Goal: Task Accomplishment & Management: Manage account settings

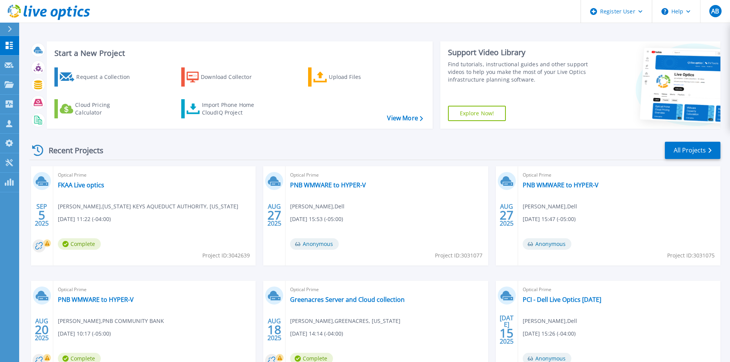
click at [9, 26] on icon at bounding box center [10, 29] width 4 height 6
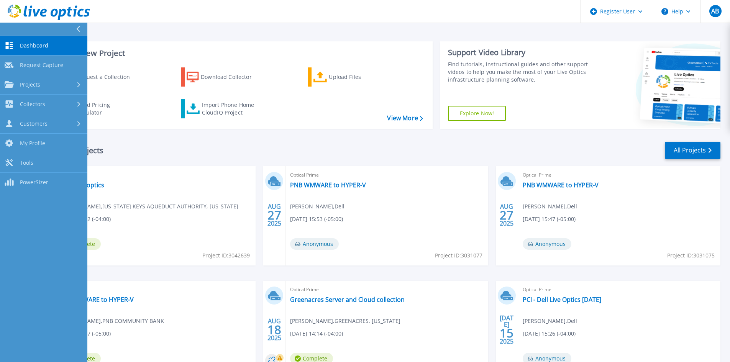
click at [84, 27] on div at bounding box center [81, 29] width 12 height 13
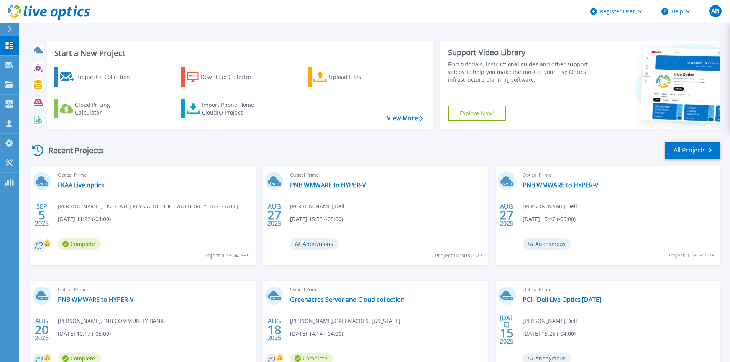
drag, startPoint x: 9, startPoint y: 21, endPoint x: 59, endPoint y: 56, distance: 61.0
click at [9, 21] on link at bounding box center [45, 11] width 90 height 23
click at [8, 78] on link "Projects Projects" at bounding box center [9, 85] width 19 height 20
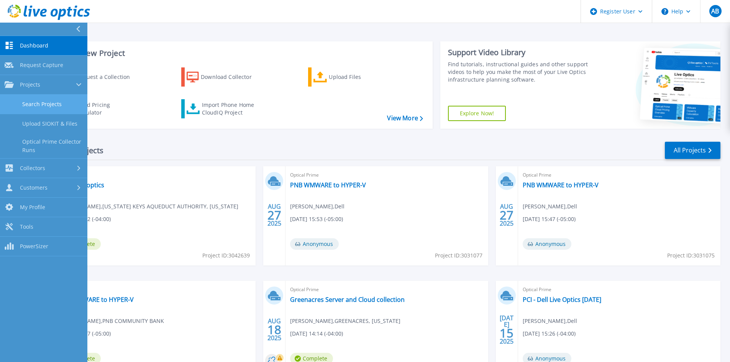
click at [48, 110] on link "Search Projects" at bounding box center [43, 105] width 87 height 20
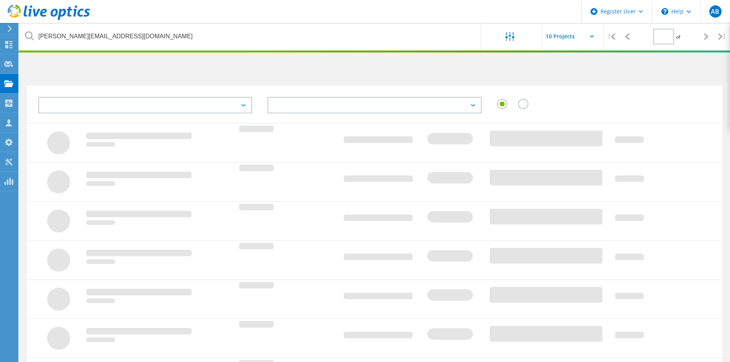
type input "1"
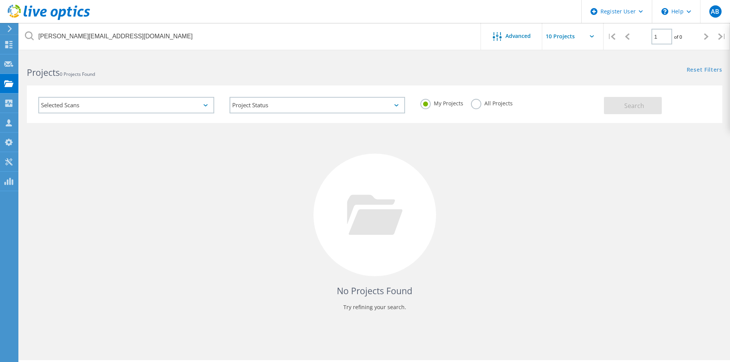
click at [474, 106] on label "All Projects" at bounding box center [492, 102] width 42 height 7
click at [0, 0] on input "All Projects" at bounding box center [0, 0] width 0 height 0
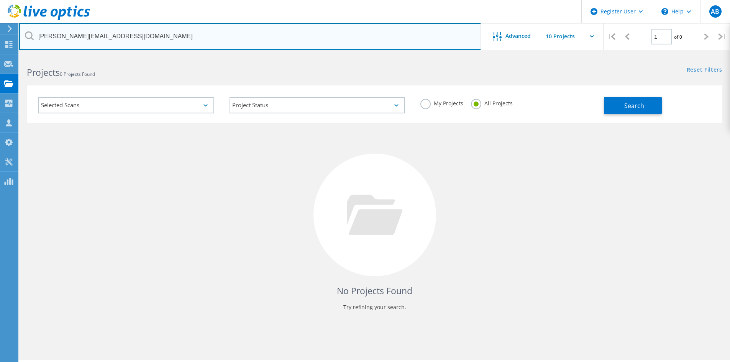
click at [156, 39] on input "frank.shin@okeeschools.org" at bounding box center [250, 36] width 462 height 27
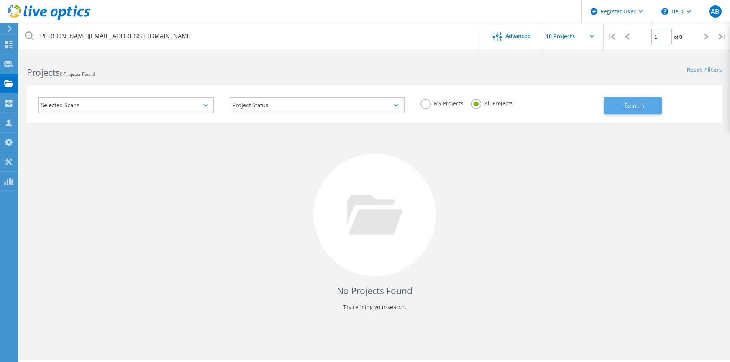
click at [629, 103] on span "Search" at bounding box center [634, 106] width 20 height 8
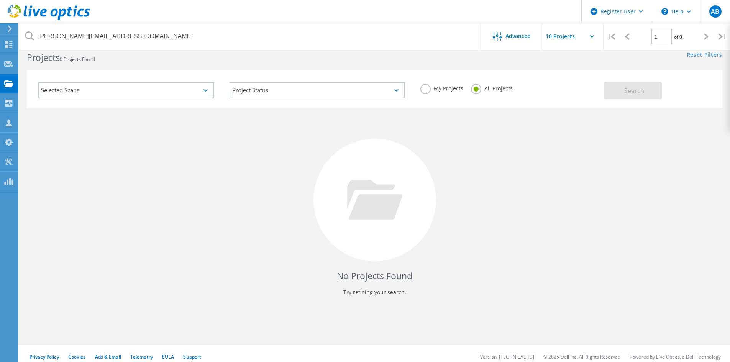
scroll to position [21, 0]
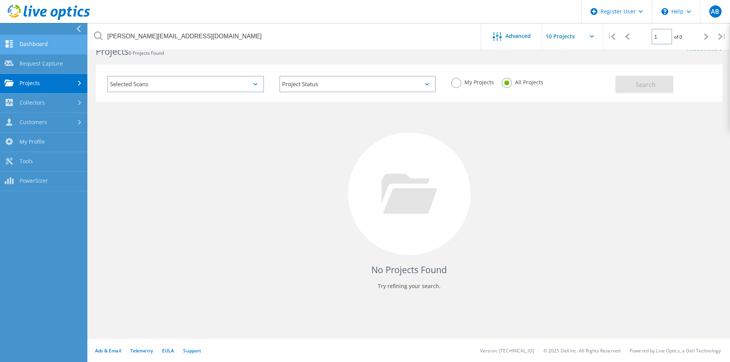
click at [60, 44] on link "Dashboard" at bounding box center [43, 45] width 87 height 20
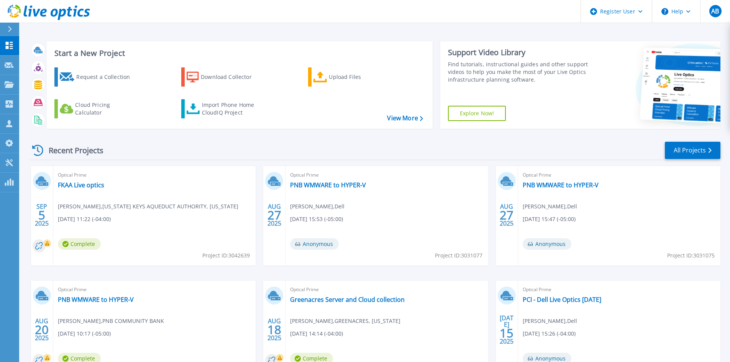
click at [10, 30] on icon at bounding box center [10, 29] width 4 height 6
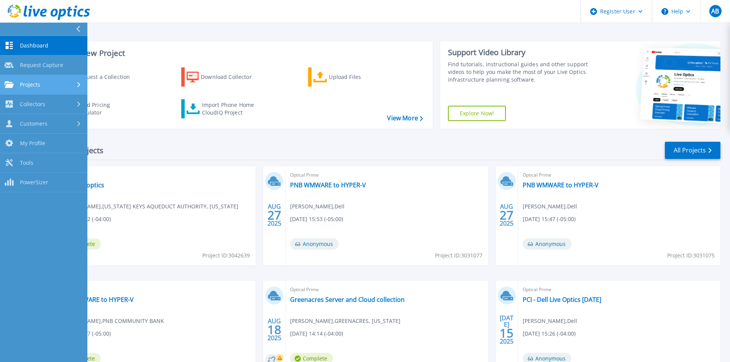
click at [75, 77] on link "Projects Projects" at bounding box center [43, 85] width 87 height 20
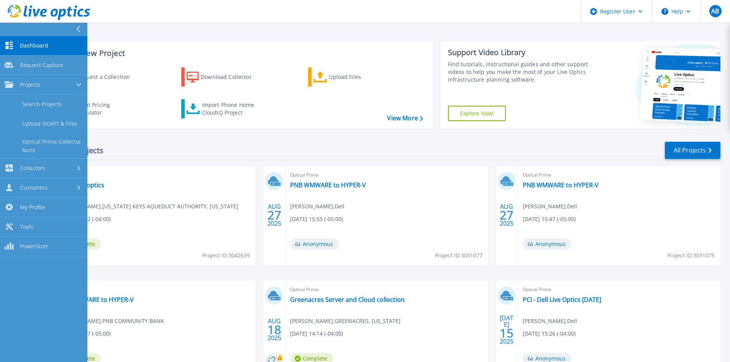
click at [207, 146] on div "Recent Projects All Projects" at bounding box center [375, 150] width 691 height 19
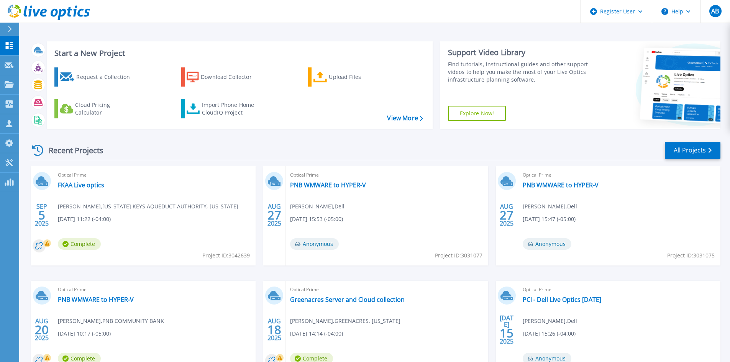
click at [11, 23] on div at bounding box center [13, 29] width 12 height 13
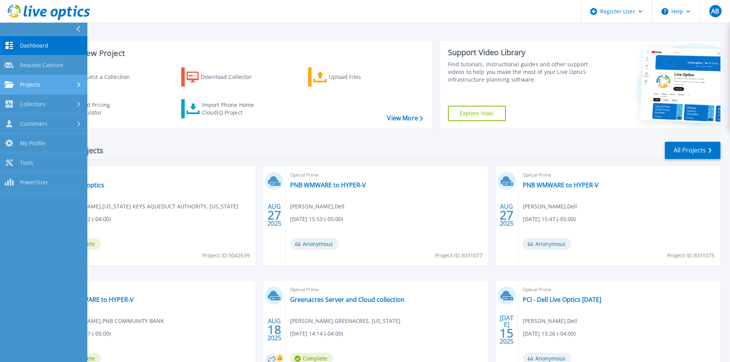
click at [36, 89] on link "Projects Projects" at bounding box center [43, 85] width 87 height 20
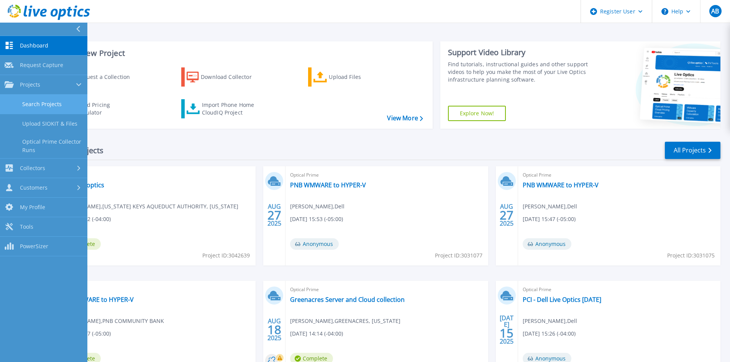
click at [53, 107] on link "Search Projects" at bounding box center [43, 105] width 87 height 20
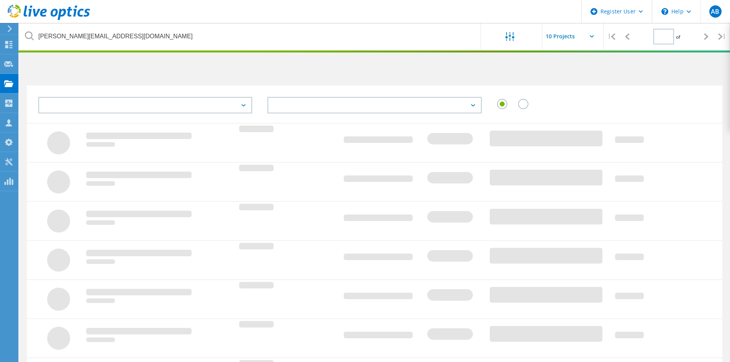
type input "1"
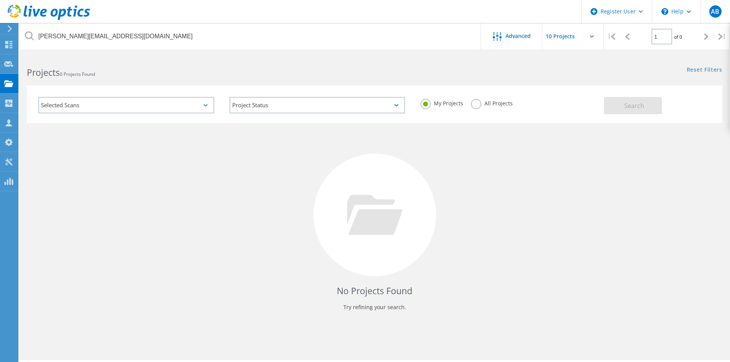
click at [476, 103] on label "All Projects" at bounding box center [492, 102] width 42 height 7
click at [0, 0] on input "All Projects" at bounding box center [0, 0] width 0 height 0
click at [605, 179] on div "No Projects Found Try refining your search." at bounding box center [375, 222] width 696 height 198
click at [626, 106] on span "Search" at bounding box center [634, 106] width 20 height 8
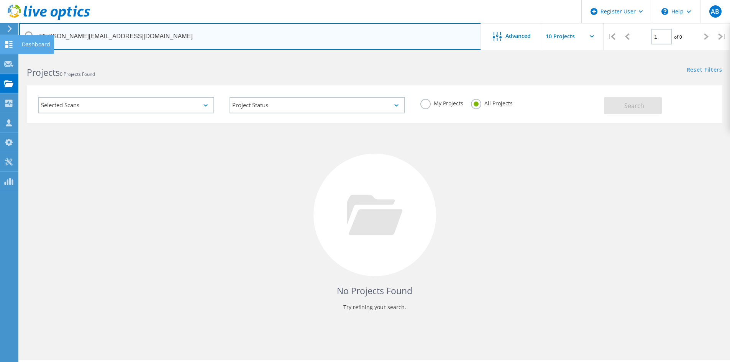
drag, startPoint x: 124, startPoint y: 41, endPoint x: 0, endPoint y: 54, distance: 124.4
click at [0, 56] on div "Register User \n Help Explore Helpful Articles Contact Support AB Dell User Ana…" at bounding box center [365, 220] width 730 height 328
click at [174, 39] on input "frank.shin@okeeschools.org" at bounding box center [250, 36] width 462 height 27
drag, startPoint x: 146, startPoint y: 35, endPoint x: 0, endPoint y: 37, distance: 145.7
click at [0, 56] on div "Register User \n Help Explore Helpful Articles Contact Support AB Dell User Ana…" at bounding box center [365, 220] width 730 height 328
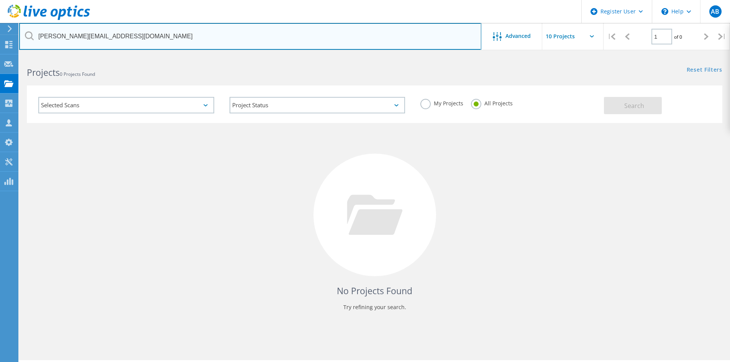
click at [187, 34] on input "frank.shin@okeeschools.org" at bounding box center [250, 36] width 462 height 27
drag, startPoint x: 128, startPoint y: 36, endPoint x: 25, endPoint y: 34, distance: 102.7
click at [25, 34] on div "frank.shin@okeeschools.org" at bounding box center [250, 36] width 462 height 27
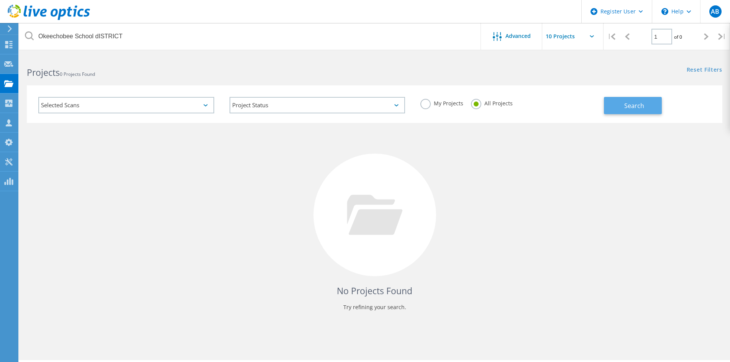
click at [622, 102] on button "Search" at bounding box center [633, 105] width 58 height 17
click at [427, 104] on label "My Projects" at bounding box center [441, 102] width 43 height 7
click at [0, 0] on input "My Projects" at bounding box center [0, 0] width 0 height 0
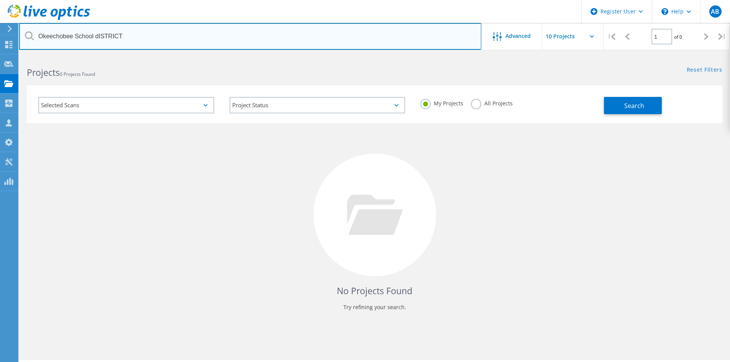
drag, startPoint x: 122, startPoint y: 37, endPoint x: 97, endPoint y: 39, distance: 25.8
click at [97, 39] on input "Okeechobee School dISTRICT" at bounding box center [250, 36] width 462 height 27
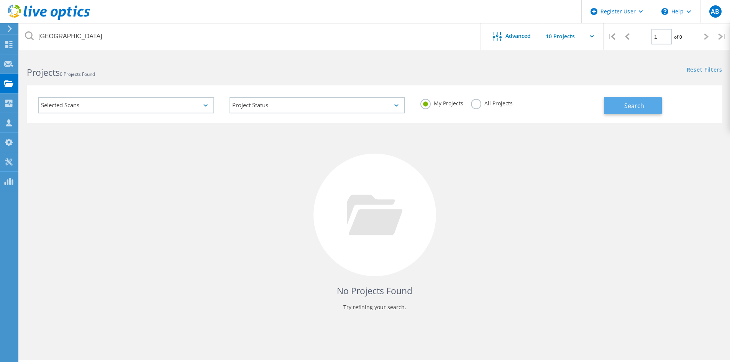
click at [618, 112] on button "Search" at bounding box center [633, 105] width 58 height 17
click at [317, 54] on html "Register User \n Help Explore Helpful Articles Contact Support AB Dell User Ana…" at bounding box center [365, 191] width 730 height 383
click at [477, 105] on label "All Projects" at bounding box center [492, 102] width 42 height 7
click at [0, 0] on input "All Projects" at bounding box center [0, 0] width 0 height 0
click at [616, 102] on button "Search" at bounding box center [633, 105] width 58 height 17
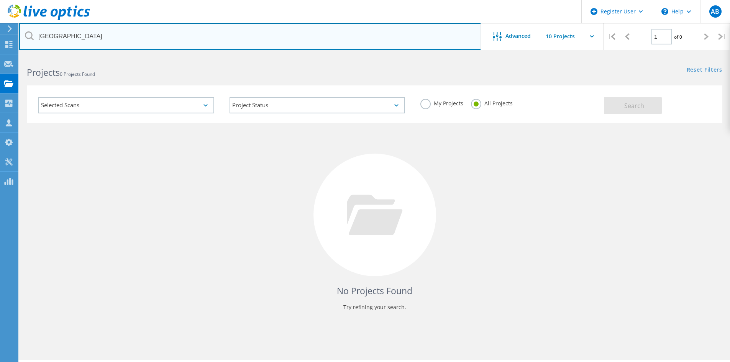
click at [128, 33] on input "Okeechobee School District" at bounding box center [250, 36] width 462 height 27
type input "Okeechobee School District"
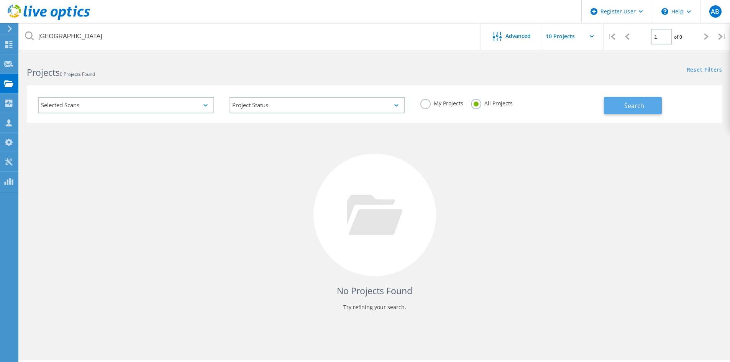
click at [633, 105] on span "Search" at bounding box center [634, 106] width 20 height 8
click at [66, 106] on div "Selected Scans" at bounding box center [126, 105] width 176 height 16
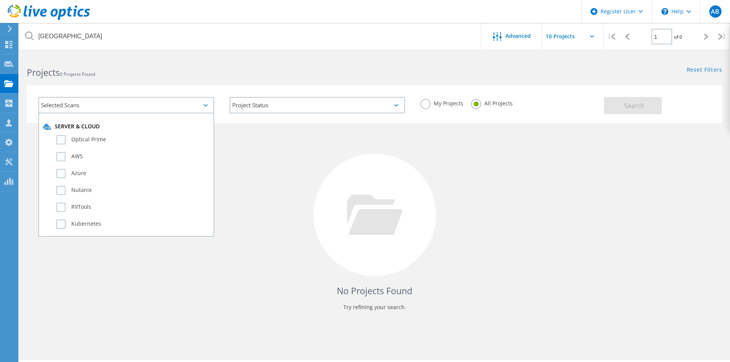
click at [370, 165] on div at bounding box center [375, 215] width 123 height 123
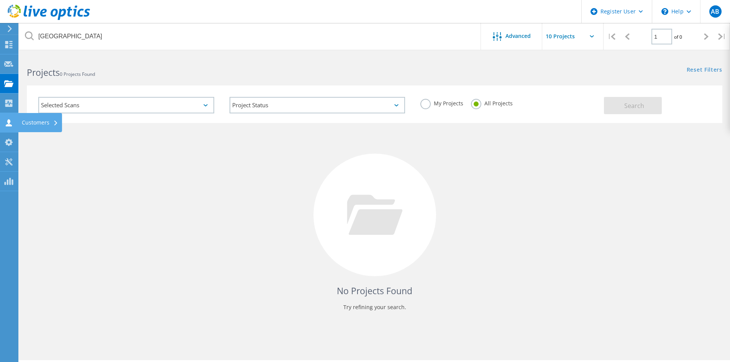
click at [7, 122] on icon at bounding box center [8, 122] width 9 height 7
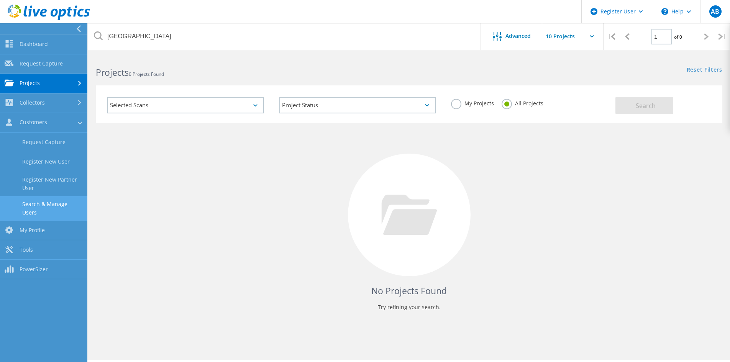
click at [51, 205] on link "Search & Manage Users" at bounding box center [43, 208] width 87 height 25
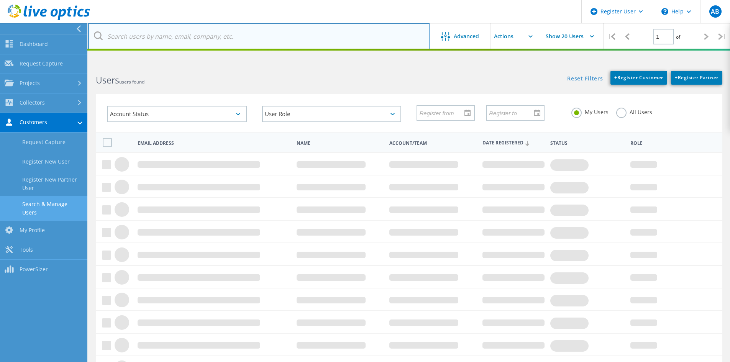
click at [168, 35] on input "text" at bounding box center [259, 36] width 342 height 27
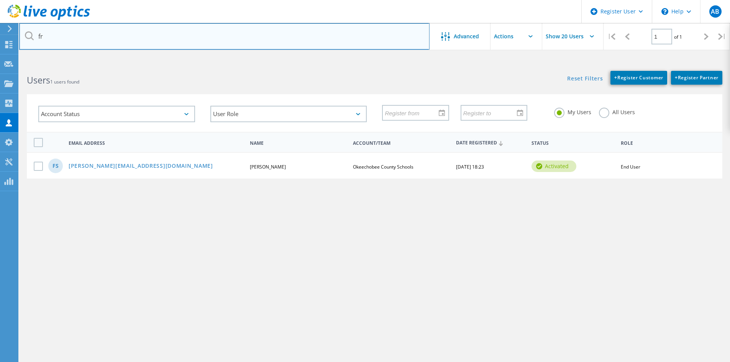
type input "f"
type input "fr"
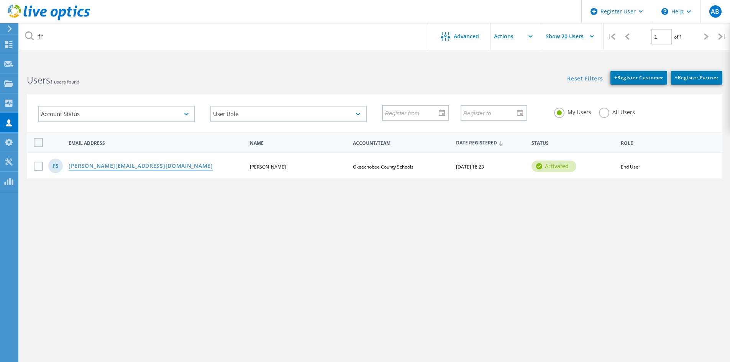
click at [148, 165] on link "frank.shin@okeeschools.org" at bounding box center [141, 166] width 145 height 7
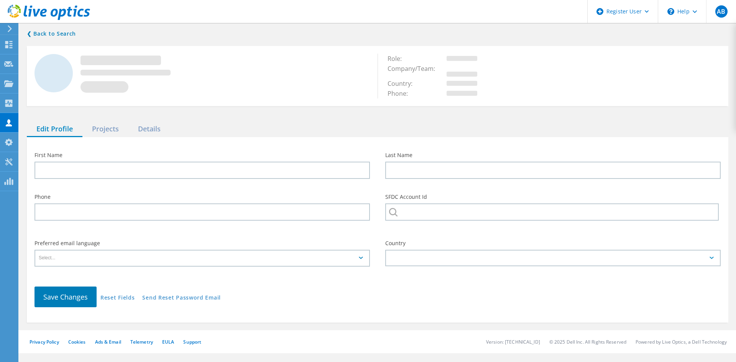
type input "Frank"
type input "Shin"
type input "Okeechobee County Schools"
type input "English"
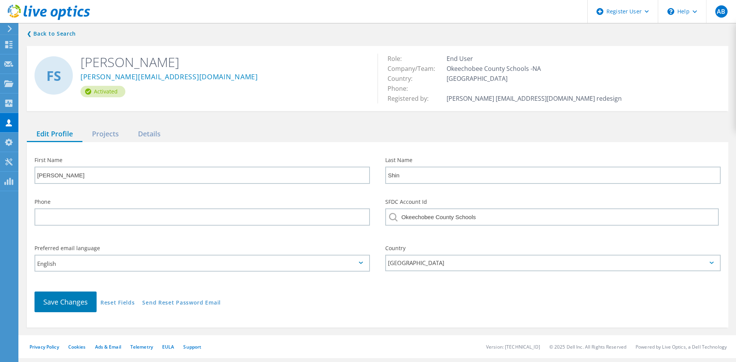
drag, startPoint x: 2, startPoint y: 0, endPoint x: 172, endPoint y: 39, distance: 174.9
click at [172, 39] on div "❮ Back to Search FS Frank Shin frank.shin@okeeschools.org Activated Role: End U…" at bounding box center [377, 178] width 717 height 314
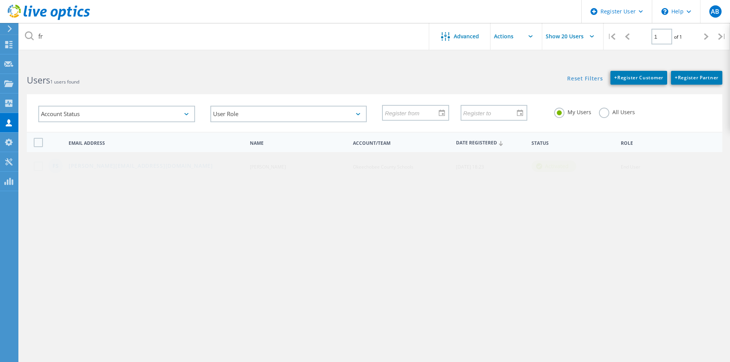
click at [40, 166] on label at bounding box center [40, 166] width 12 height 9
click at [0, 0] on input "checkbox" at bounding box center [0, 0] width 0 height 0
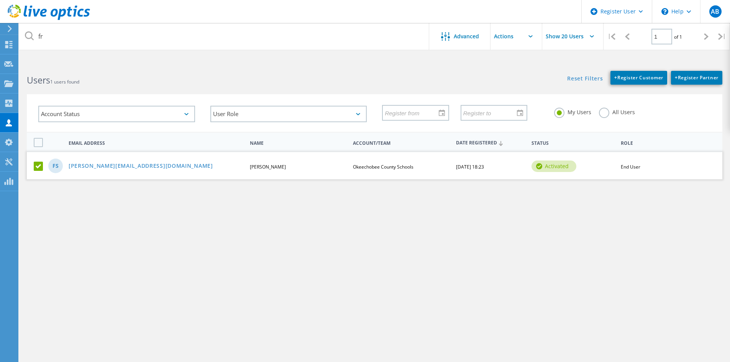
click at [654, 169] on div "FS frank.shin@okeeschools.org Frank Shin Okeechobee County Schools 12/23/2024, …" at bounding box center [375, 165] width 696 height 27
drag, startPoint x: 183, startPoint y: 217, endPoint x: 57, endPoint y: 2, distance: 250.1
click at [183, 217] on div "fr Advanced Show 20 Users | 1 of 1 | Email Address First Name Last Name Account…" at bounding box center [374, 215] width 711 height 305
click at [113, 61] on html "Register User \n Help Explore Helpful Articles Contact Support AB Dell User Ana…" at bounding box center [365, 195] width 730 height 391
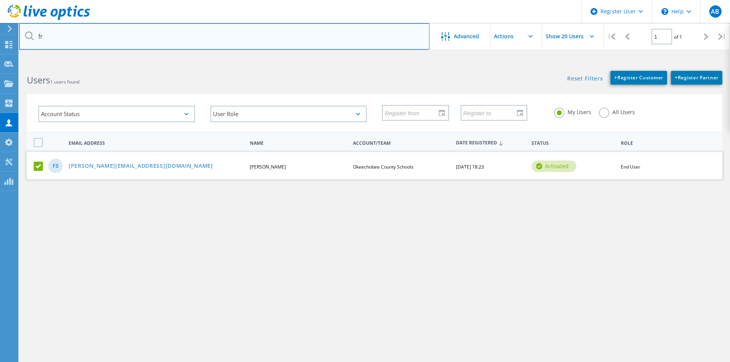
click at [122, 34] on input "fr" at bounding box center [224, 36] width 411 height 27
type input "f"
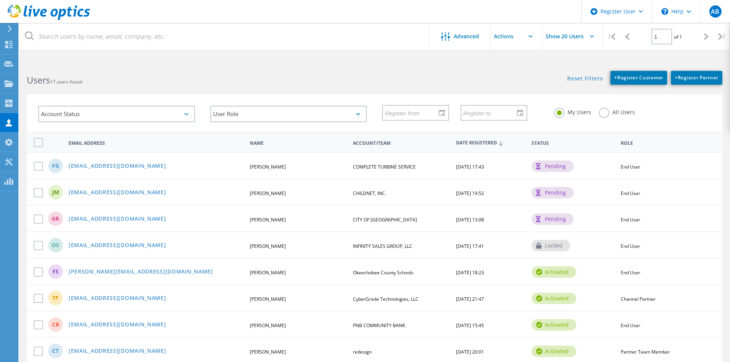
click at [603, 113] on label "All Users" at bounding box center [617, 111] width 36 height 7
click at [0, 0] on input "All Users" at bounding box center [0, 0] width 0 height 0
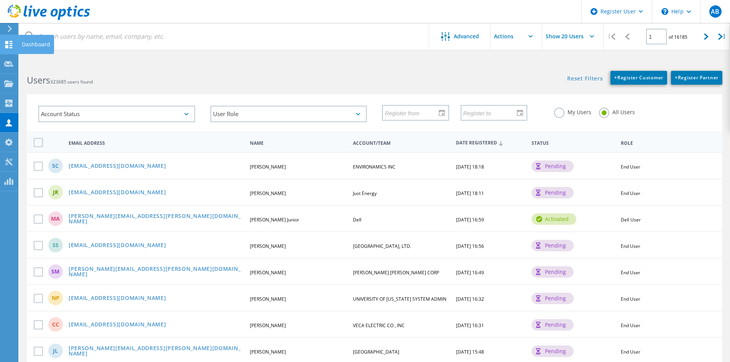
click at [10, 48] on use at bounding box center [8, 44] width 7 height 7
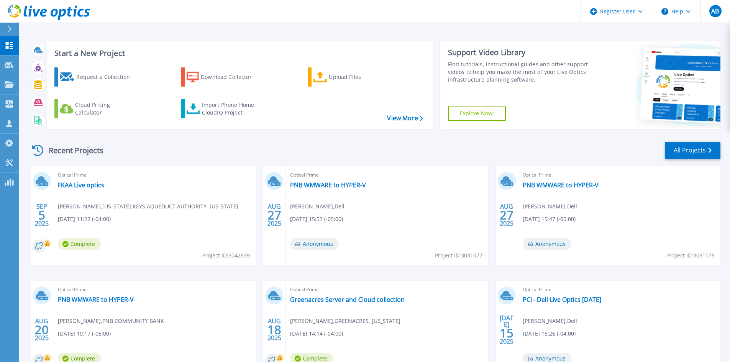
click at [11, 26] on icon at bounding box center [10, 29] width 4 height 6
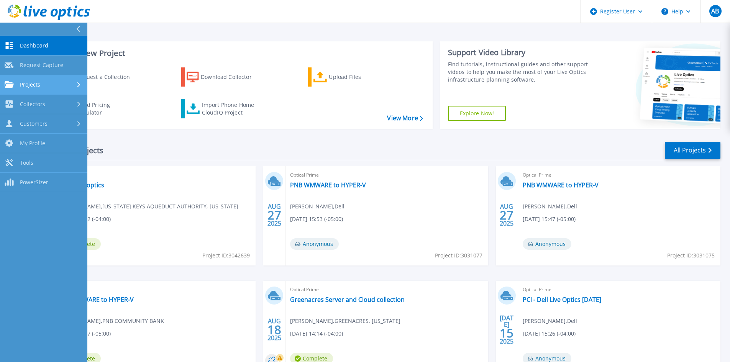
click at [65, 85] on div "Projects" at bounding box center [44, 84] width 78 height 7
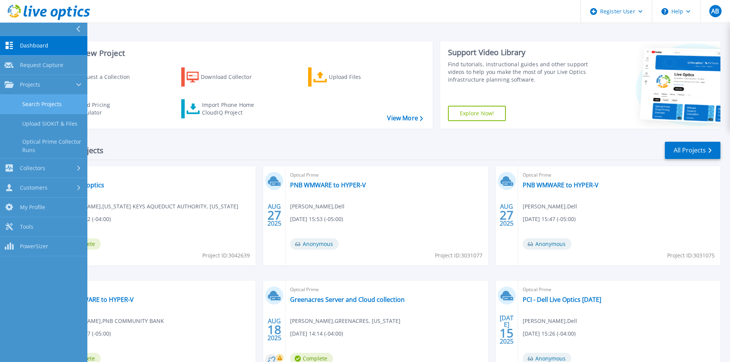
click at [48, 104] on link "Search Projects" at bounding box center [43, 105] width 87 height 20
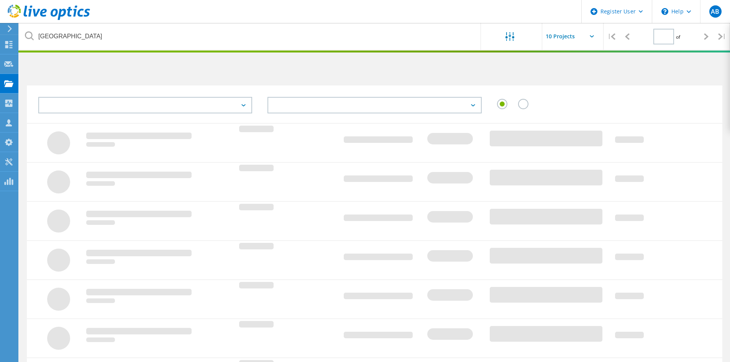
type input "1"
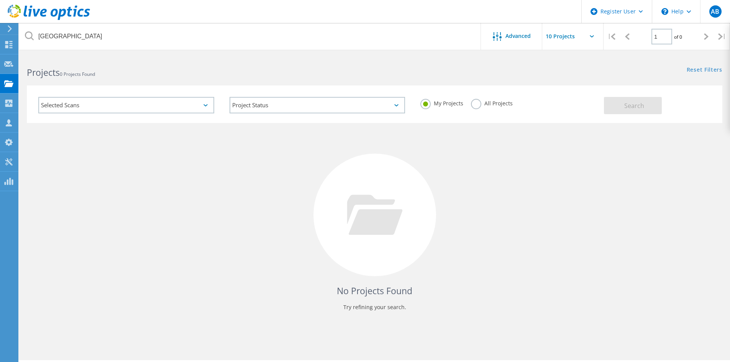
click at [481, 107] on div "All Projects" at bounding box center [492, 104] width 42 height 11
click at [476, 106] on label "All Projects" at bounding box center [492, 102] width 42 height 7
click at [0, 0] on input "All Projects" at bounding box center [0, 0] width 0 height 0
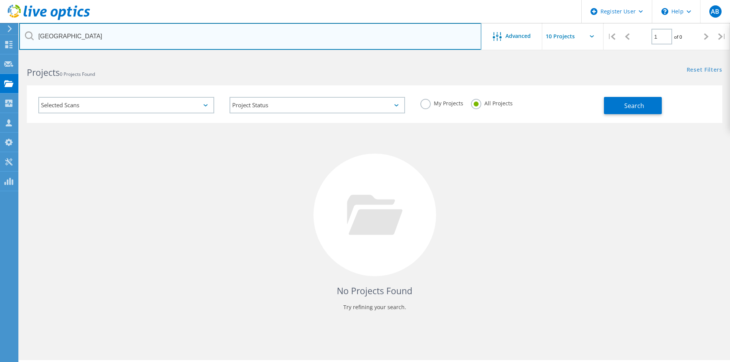
click at [315, 34] on input "Okeechobee School District" at bounding box center [250, 36] width 462 height 27
drag, startPoint x: 315, startPoint y: 34, endPoint x: 0, endPoint y: -7, distance: 317.3
click at [0, 0] on html "Register User \n Help Explore Helpful Articles Contact Support AB Dell User Ana…" at bounding box center [365, 191] width 730 height 383
type input "3043624"
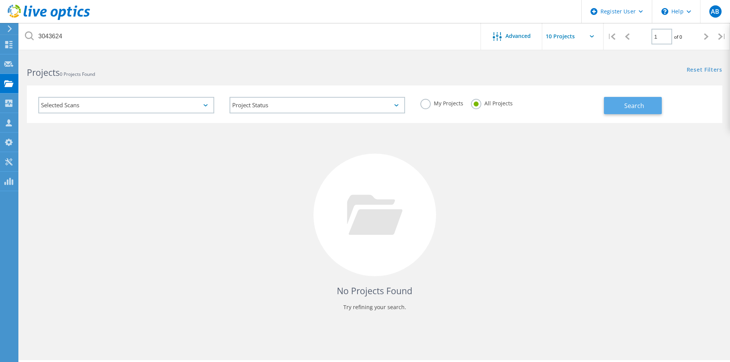
click at [621, 106] on button "Search" at bounding box center [633, 105] width 58 height 17
drag, startPoint x: 416, startPoint y: 105, endPoint x: 421, endPoint y: 102, distance: 6.0
click at [418, 103] on div "My Projects All Projects" at bounding box center [508, 103] width 191 height 28
click at [422, 102] on label "My Projects" at bounding box center [441, 102] width 43 height 7
click at [0, 0] on input "My Projects" at bounding box center [0, 0] width 0 height 0
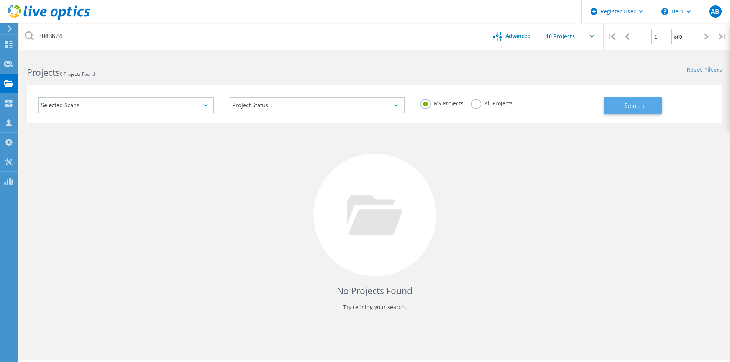
click at [616, 105] on button "Search" at bounding box center [633, 105] width 58 height 17
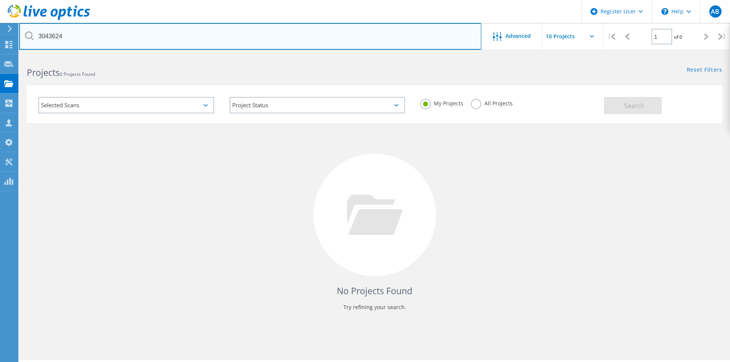
click at [169, 26] on input "3043624" at bounding box center [250, 36] width 462 height 27
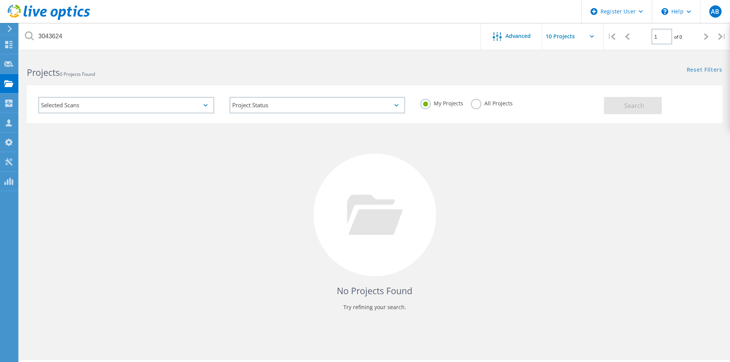
click at [156, 103] on div "Selected Scans" at bounding box center [126, 105] width 176 height 16
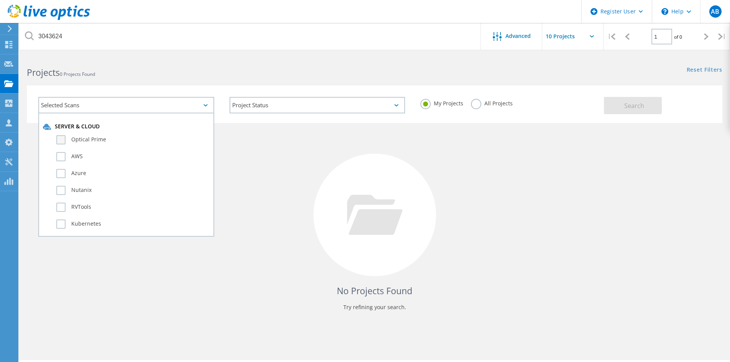
click at [96, 140] on label "Optical Prime" at bounding box center [132, 139] width 153 height 9
click at [0, 0] on input "Optical Prime" at bounding box center [0, 0] width 0 height 0
click at [624, 108] on button "Search" at bounding box center [633, 105] width 58 height 17
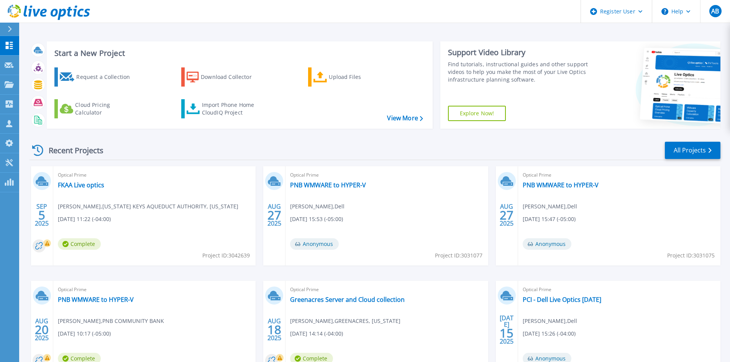
scroll to position [62, 0]
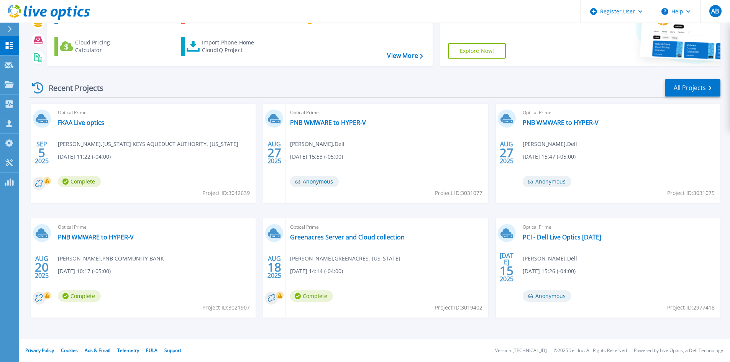
click at [108, 154] on span "[DATE] 11:22 (-04:00)" at bounding box center [84, 157] width 53 height 8
click at [74, 123] on link "FKAA Live optics" at bounding box center [81, 123] width 46 height 8
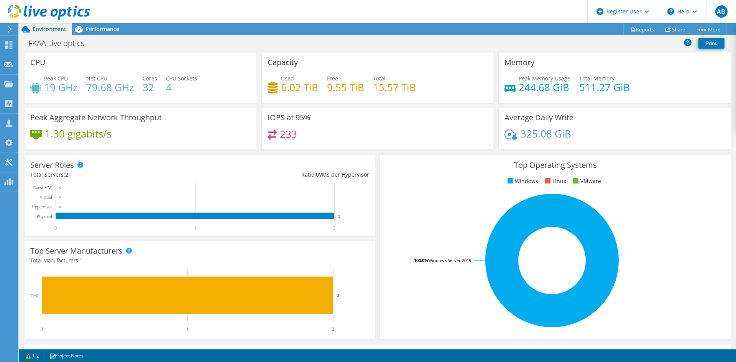
scroll to position [191, 0]
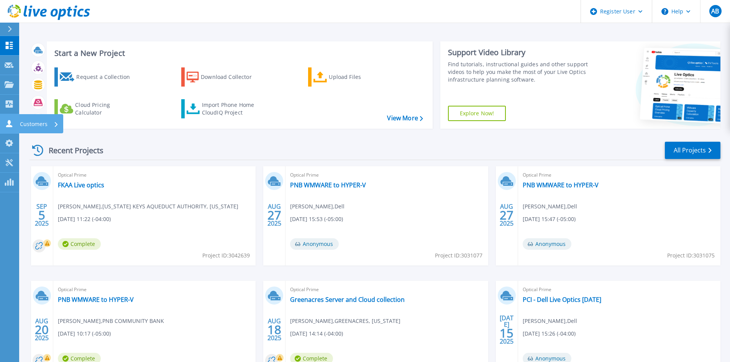
click at [9, 122] on icon at bounding box center [9, 123] width 6 height 7
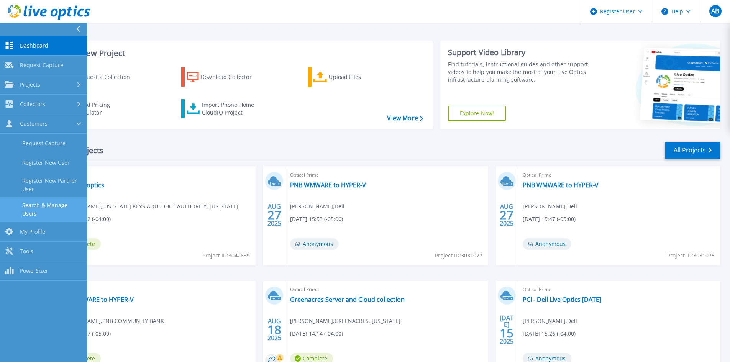
click at [50, 205] on link "Search & Manage Users" at bounding box center [43, 209] width 87 height 25
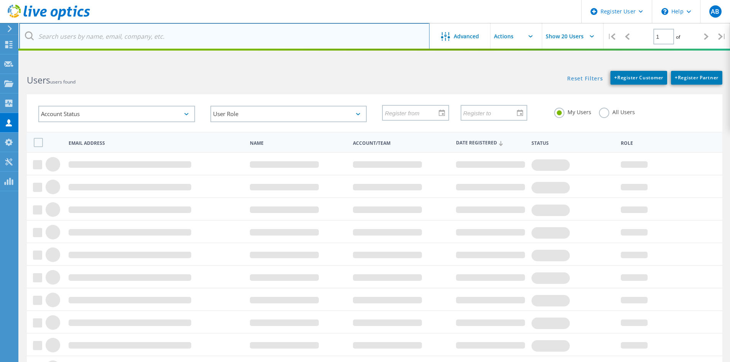
click at [108, 46] on input "text" at bounding box center [224, 36] width 411 height 27
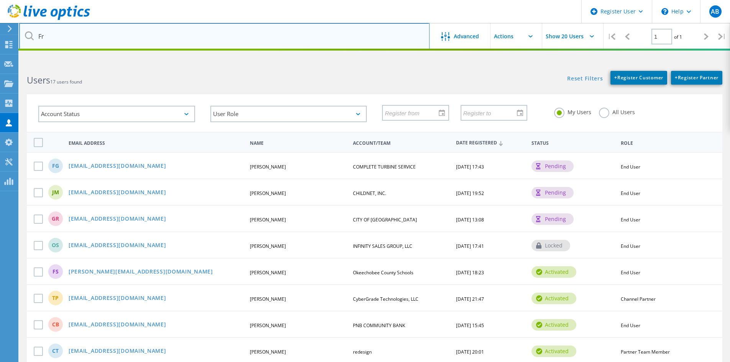
type input "F"
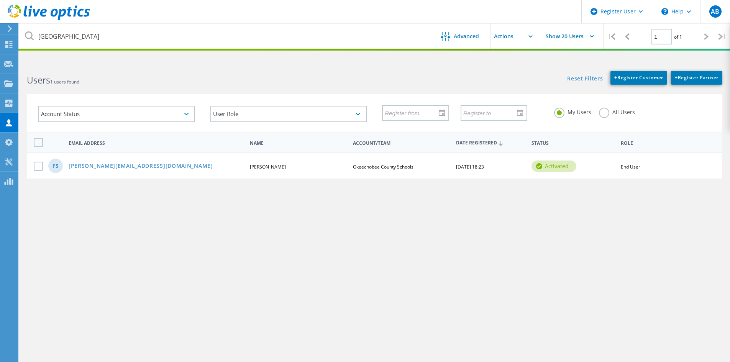
click at [309, 313] on div "Okeechobee School District Advanced Show 20 Users | 1 of 1 | Email Address Firs…" at bounding box center [374, 215] width 711 height 305
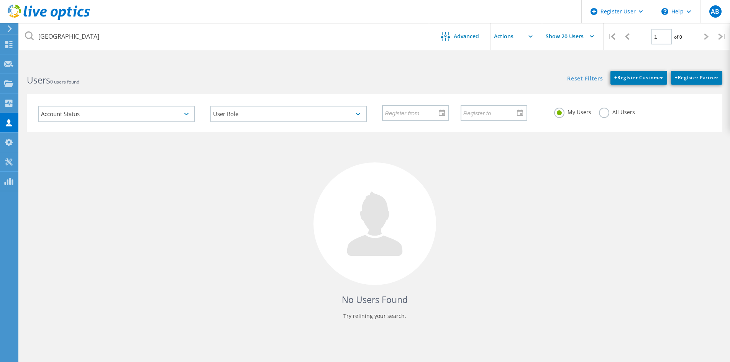
click at [609, 116] on div "All Users" at bounding box center [617, 113] width 36 height 11
click at [603, 113] on label "All Users" at bounding box center [617, 111] width 36 height 7
click at [0, 0] on input "All Users" at bounding box center [0, 0] width 0 height 0
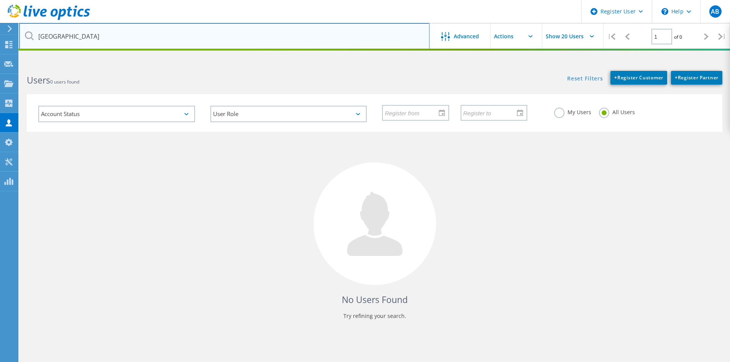
click at [172, 38] on input "Okeechobee School District" at bounding box center [224, 36] width 411 height 27
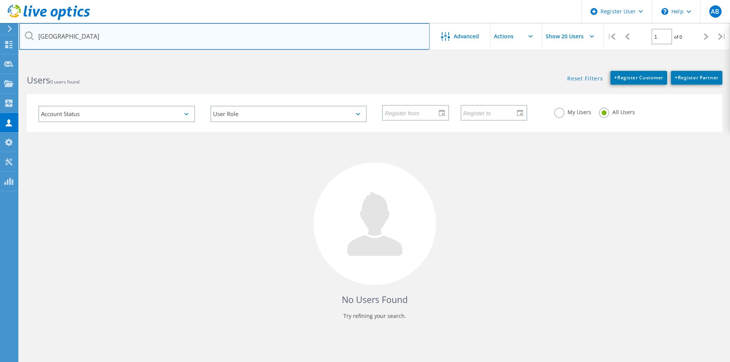
drag, startPoint x: 141, startPoint y: 38, endPoint x: 76, endPoint y: 36, distance: 65.2
click at [76, 36] on input "Okeechobee School District" at bounding box center [224, 36] width 411 height 27
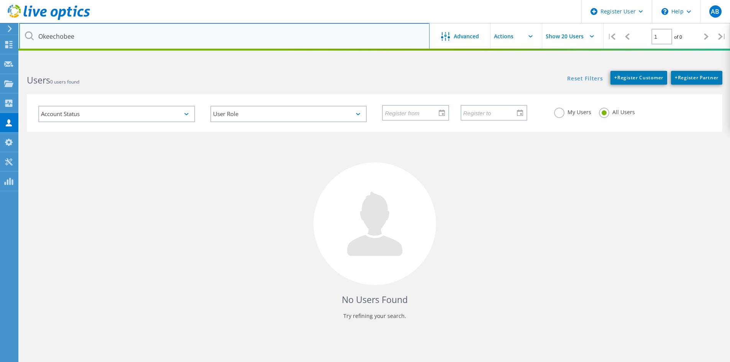
type input "Okeechobee"
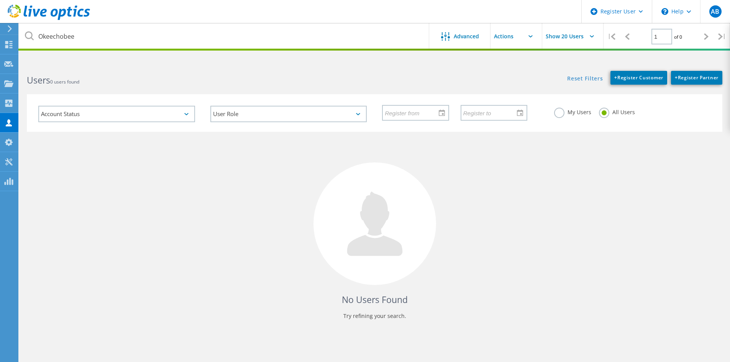
drag, startPoint x: 218, startPoint y: 84, endPoint x: 236, endPoint y: 78, distance: 18.9
click at [218, 84] on h2 "Users 0 users found" at bounding box center [197, 80] width 340 height 13
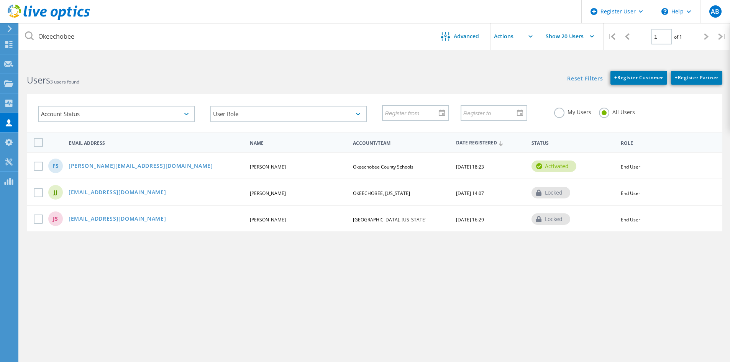
click at [571, 167] on div "activated" at bounding box center [554, 166] width 45 height 11
drag, startPoint x: 366, startPoint y: 168, endPoint x: 179, endPoint y: 164, distance: 187.5
click at [259, 167] on div "FS frank.shin@okeeschools.org Frank Shin Okeechobee County Schools 12/23/2024, …" at bounding box center [375, 165] width 696 height 26
click at [96, 165] on link "frank.shin@okeeschools.org" at bounding box center [141, 166] width 145 height 7
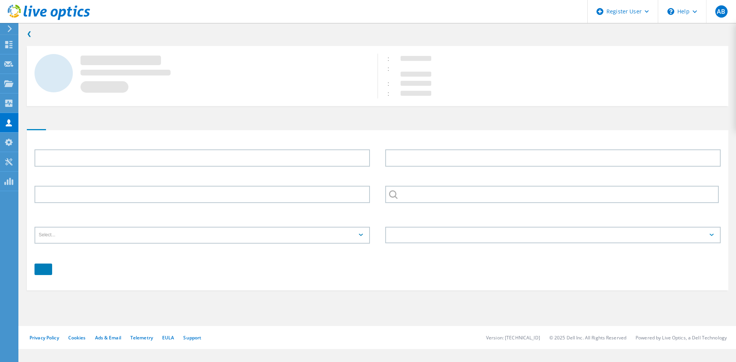
type input "Frank"
type input "Shin"
type input "Okeechobee County Schools"
type input "English"
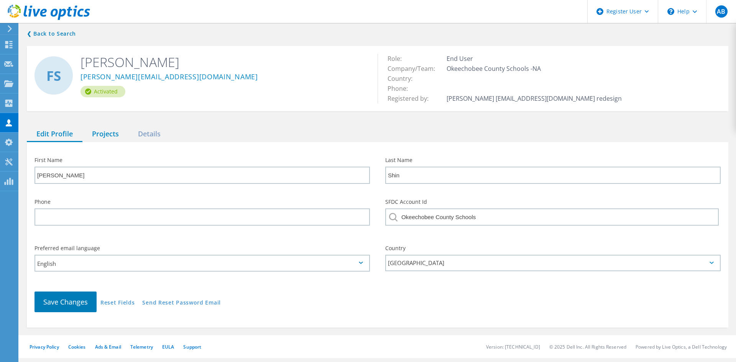
click at [102, 131] on div "Projects" at bounding box center [105, 134] width 46 height 16
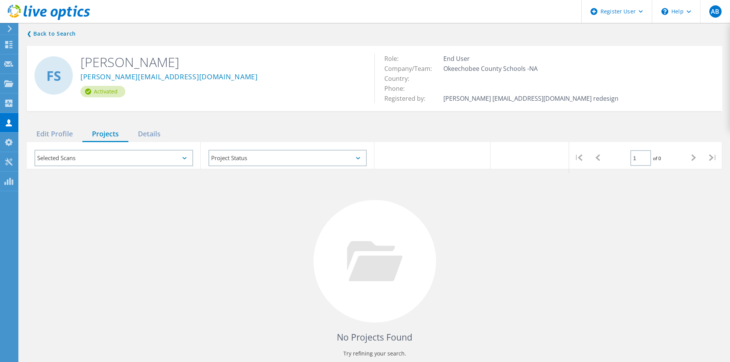
click at [180, 156] on div "Selected Scans" at bounding box center [113, 158] width 159 height 16
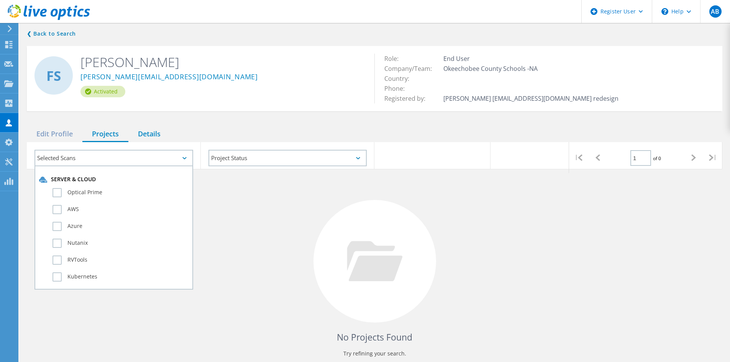
click at [145, 132] on div "Details" at bounding box center [149, 134] width 42 height 16
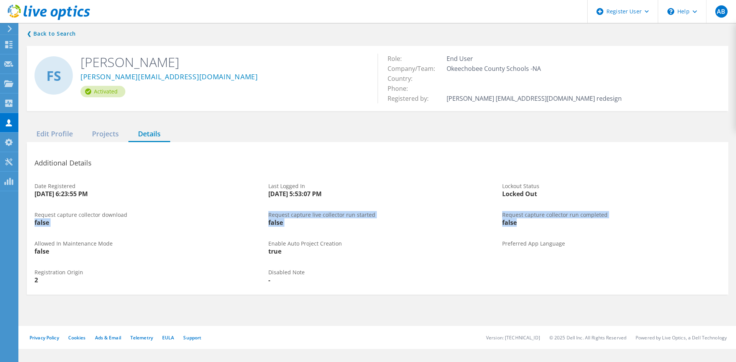
drag, startPoint x: 565, startPoint y: 227, endPoint x: 131, endPoint y: 210, distance: 434.3
click at [131, 210] on div "Request capture collector download false Request capture live collector run sta…" at bounding box center [377, 219] width 701 height 29
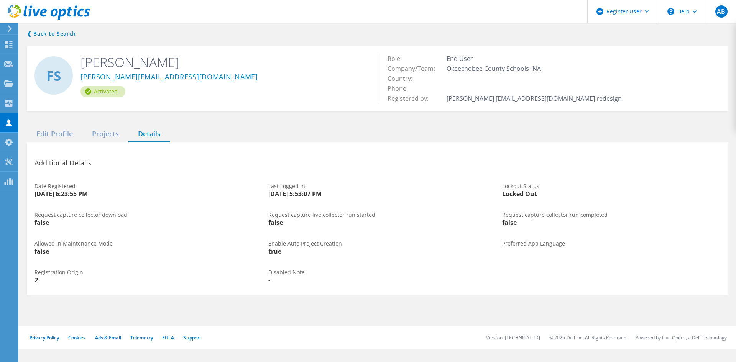
click at [133, 259] on div "Allowed In Maintenance Mode false" at bounding box center [144, 247] width 234 height 29
click at [182, 126] on div "❮ Back to Search FS Frank Shin frank.shin@okeeschools.org Activated Role: End U…" at bounding box center [377, 161] width 717 height 281
click at [117, 133] on div "Projects" at bounding box center [105, 134] width 46 height 16
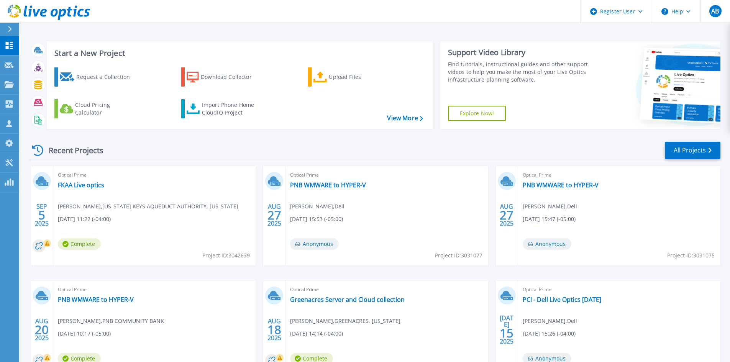
drag, startPoint x: 97, startPoint y: 236, endPoint x: 96, endPoint y: 232, distance: 4.3
click at [97, 236] on div "Optical Prime FKAA Live optics [PERSON_NAME] , [US_STATE] KEYS AQUEDUCT AUTHORI…" at bounding box center [154, 215] width 202 height 99
click at [11, 20] on icon at bounding box center [49, 13] width 82 height 16
click at [4, 26] on button at bounding box center [9, 29] width 19 height 13
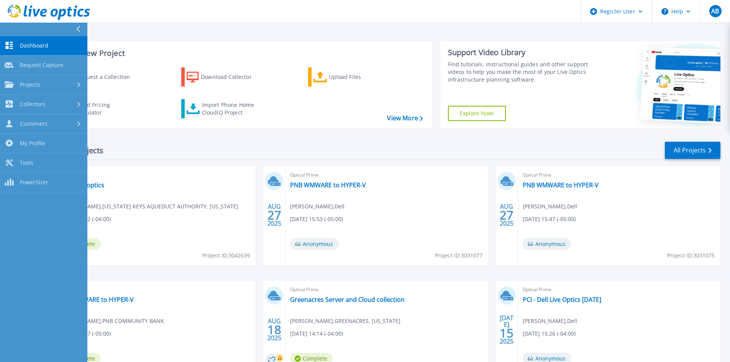
click at [34, 49] on link "Dashboard Dashboard" at bounding box center [43, 46] width 87 height 20
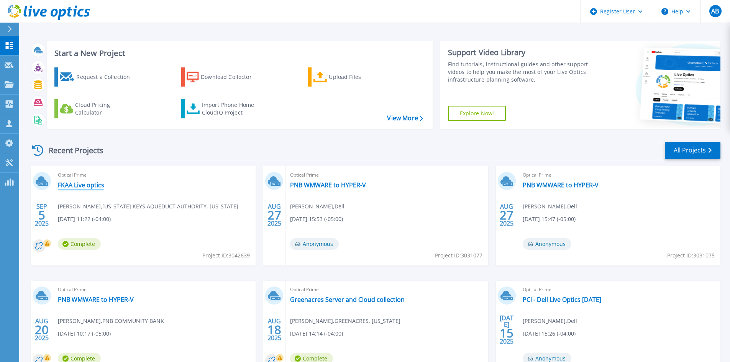
click at [77, 183] on link "FKAA Live optics" at bounding box center [81, 185] width 46 height 8
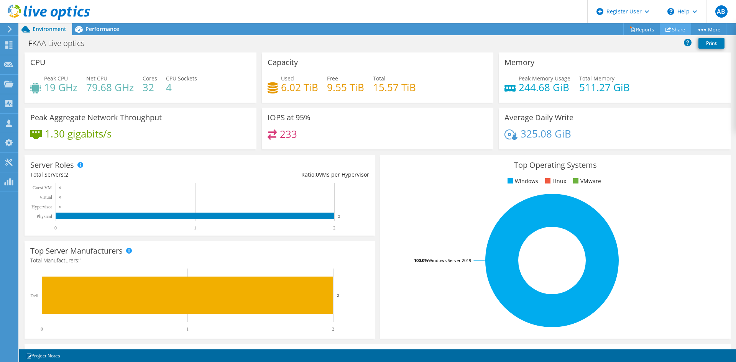
click at [666, 25] on link "Share" at bounding box center [675, 29] width 31 height 12
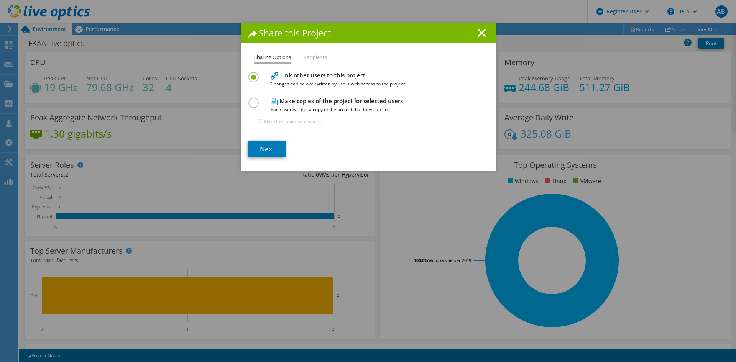
drag, startPoint x: 419, startPoint y: 28, endPoint x: 477, endPoint y: 18, distance: 59.2
click at [419, 28] on div "Share this Project" at bounding box center [368, 33] width 255 height 20
